Goal: Information Seeking & Learning: Learn about a topic

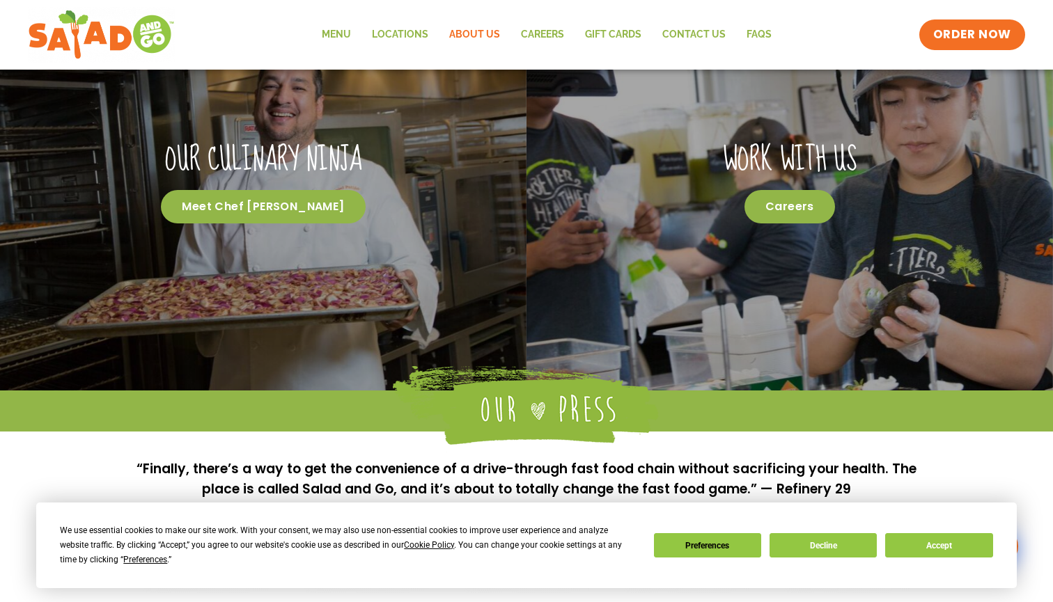
scroll to position [700, 0]
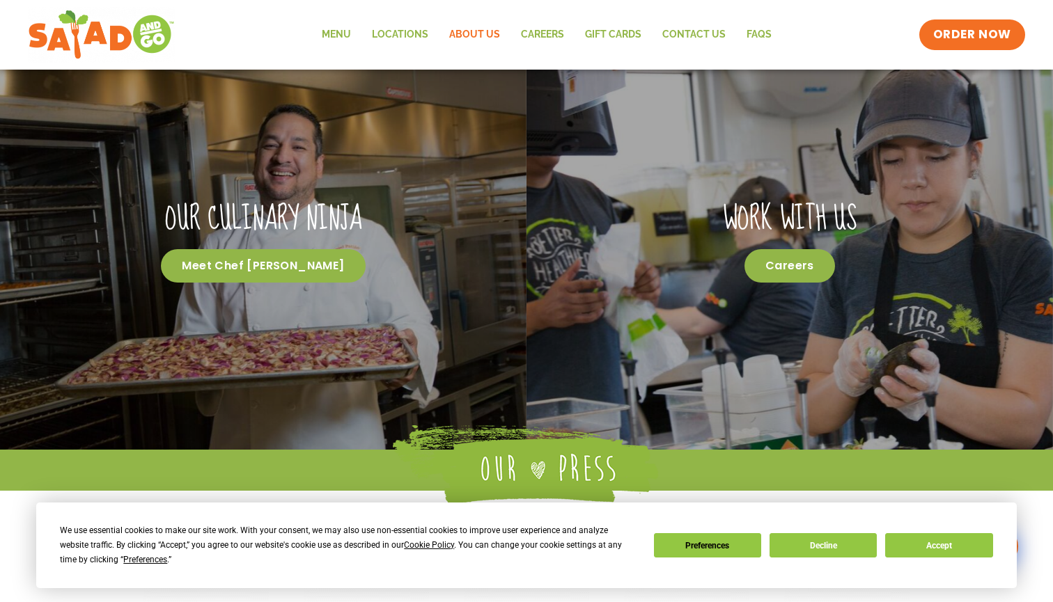
click at [464, 33] on link "About Us" at bounding box center [475, 35] width 72 height 32
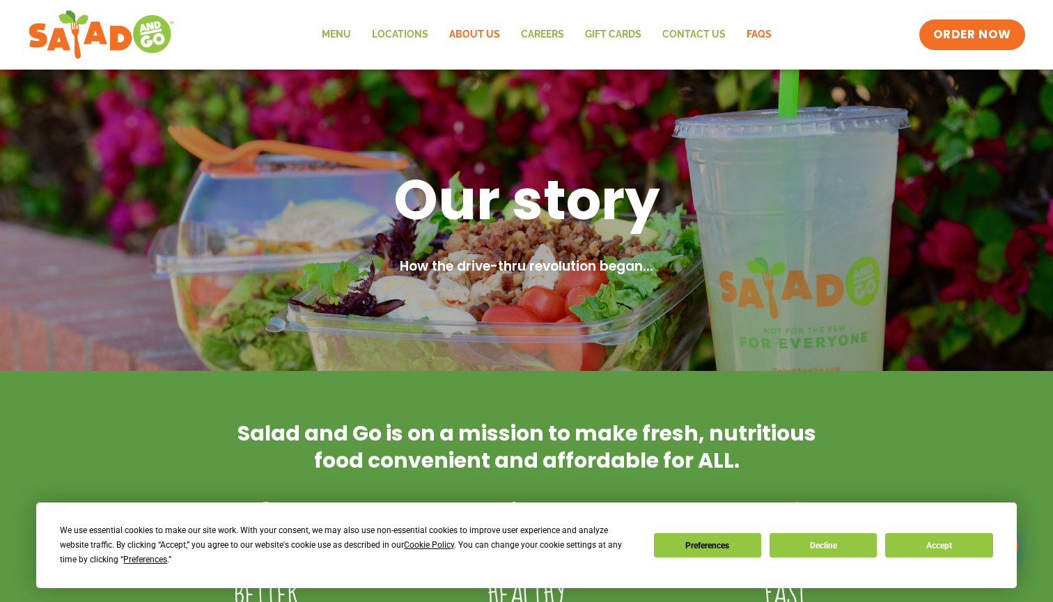
click at [762, 30] on link "FAQs" at bounding box center [759, 35] width 46 height 32
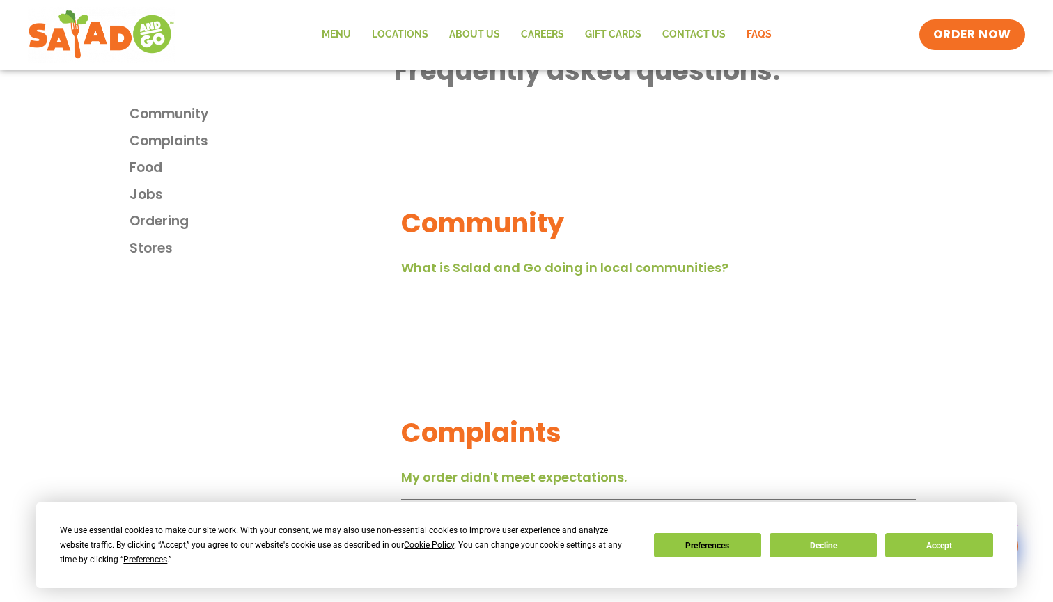
scroll to position [408, 0]
click at [453, 31] on link "About Us" at bounding box center [475, 35] width 72 height 32
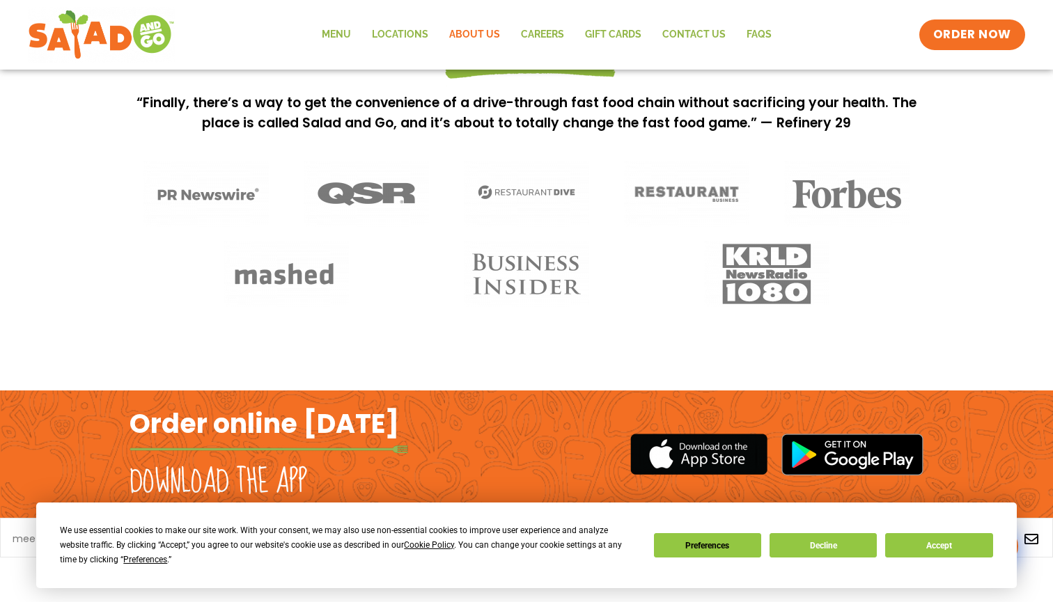
scroll to position [1125, 0]
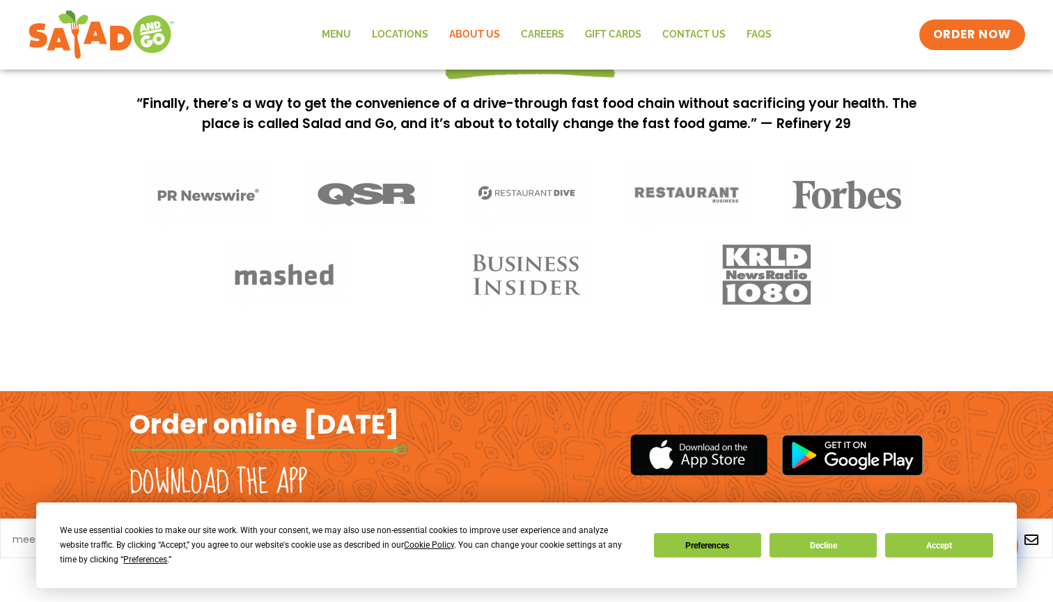
click at [937, 540] on button "Accept" at bounding box center [938, 545] width 107 height 24
